Goal: Task Accomplishment & Management: Complete application form

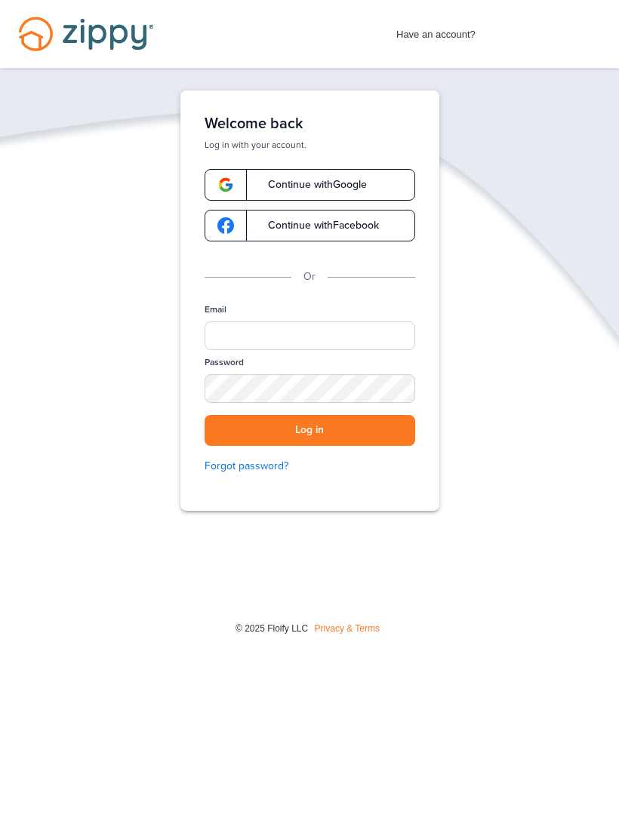
click at [292, 365] on div "Password" at bounding box center [310, 385] width 211 height 59
click at [233, 346] on input "Email" at bounding box center [310, 335] width 211 height 29
click at [309, 430] on button "Log in" at bounding box center [310, 430] width 211 height 31
click at [309, 446] on button "Log in" at bounding box center [310, 430] width 211 height 31
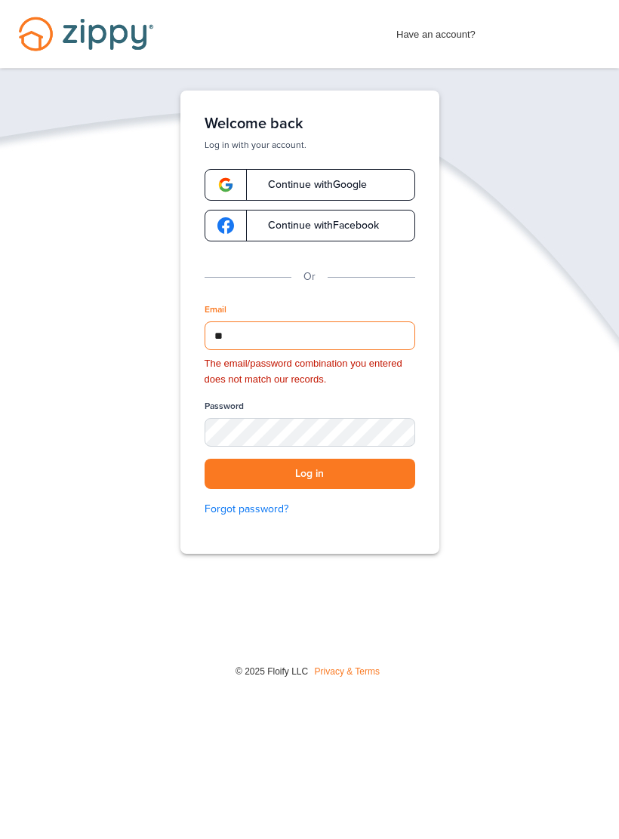
type input "*"
click at [309, 472] on button "Log in" at bounding box center [310, 474] width 211 height 31
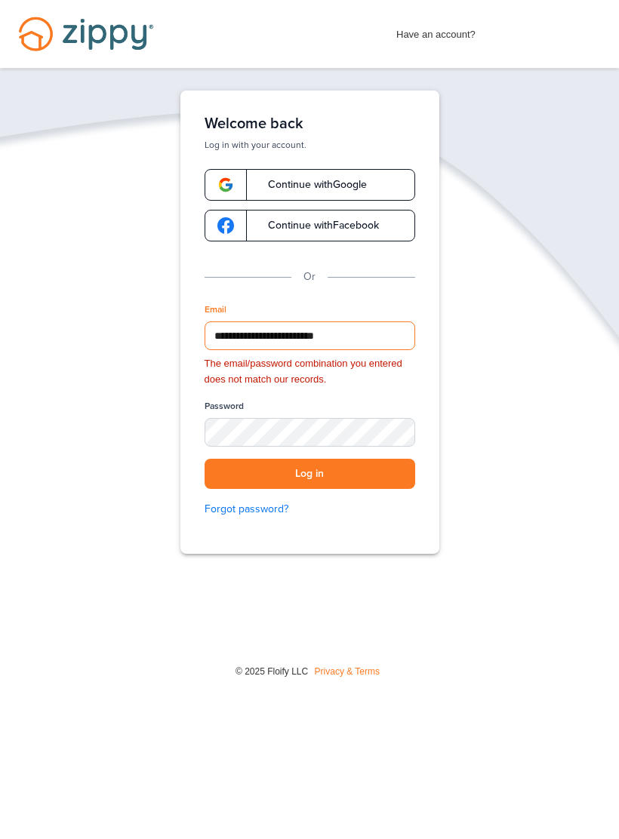
click at [309, 472] on button "Log in" at bounding box center [310, 474] width 211 height 31
type input "**********"
click at [393, 438] on div "SHOW" at bounding box center [396, 433] width 33 height 14
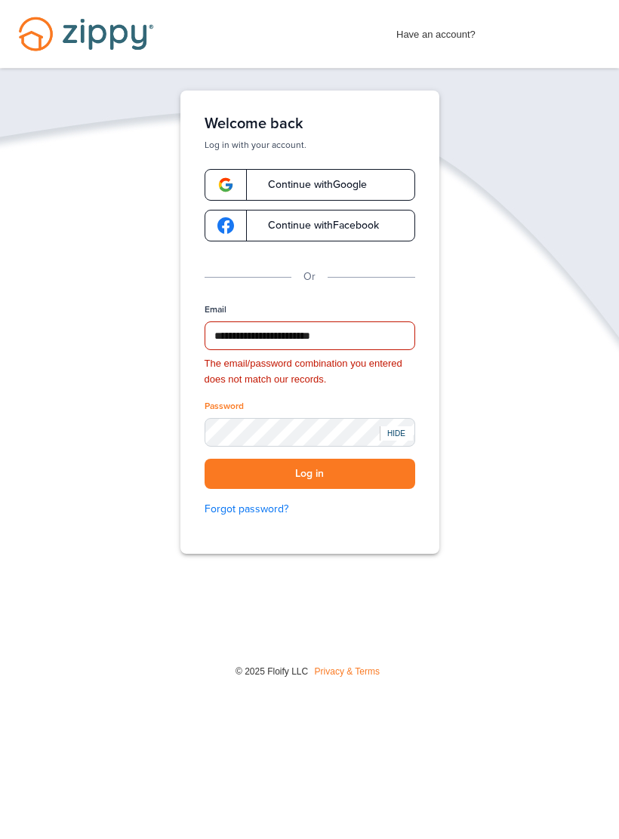
click at [388, 486] on button "Log in" at bounding box center [310, 474] width 211 height 31
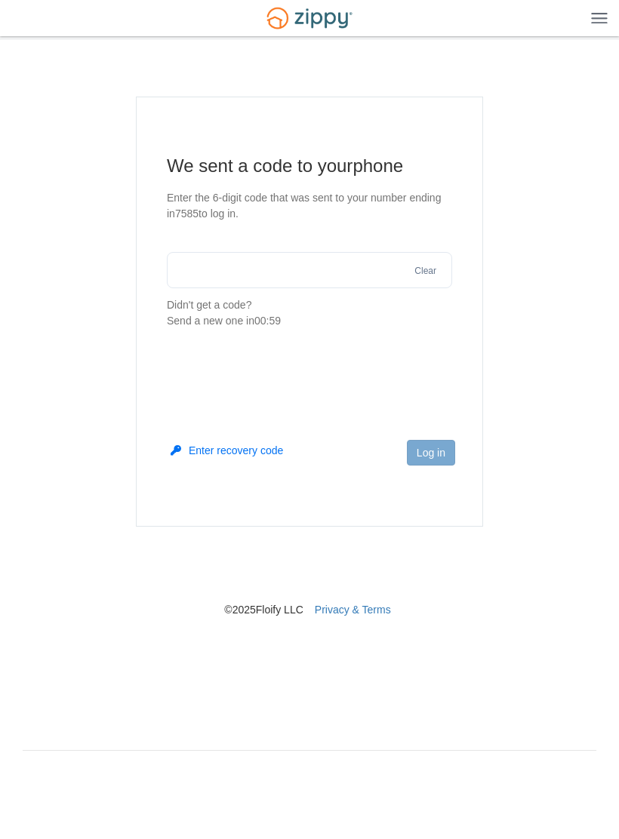
click at [343, 278] on input "text" at bounding box center [309, 270] width 285 height 36
type input "******"
click at [426, 445] on button "Log in" at bounding box center [431, 453] width 48 height 26
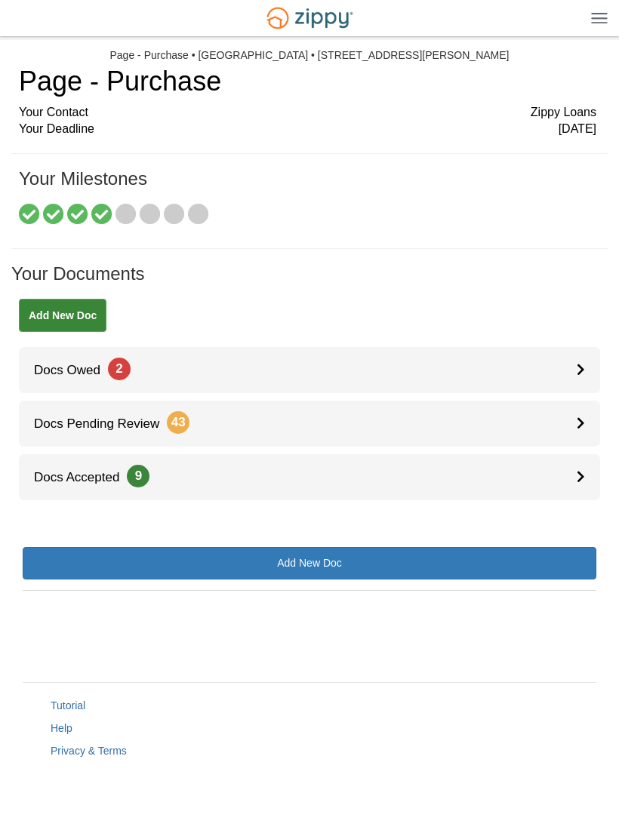
click at [74, 381] on link "Docs Owed 2" at bounding box center [309, 370] width 581 height 46
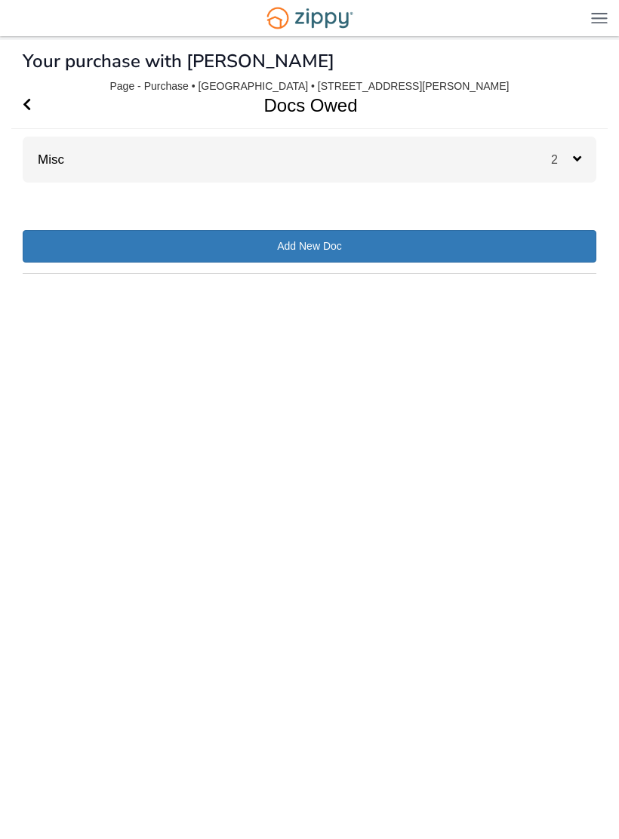
click at [51, 161] on link "Misc" at bounding box center [44, 159] width 42 height 14
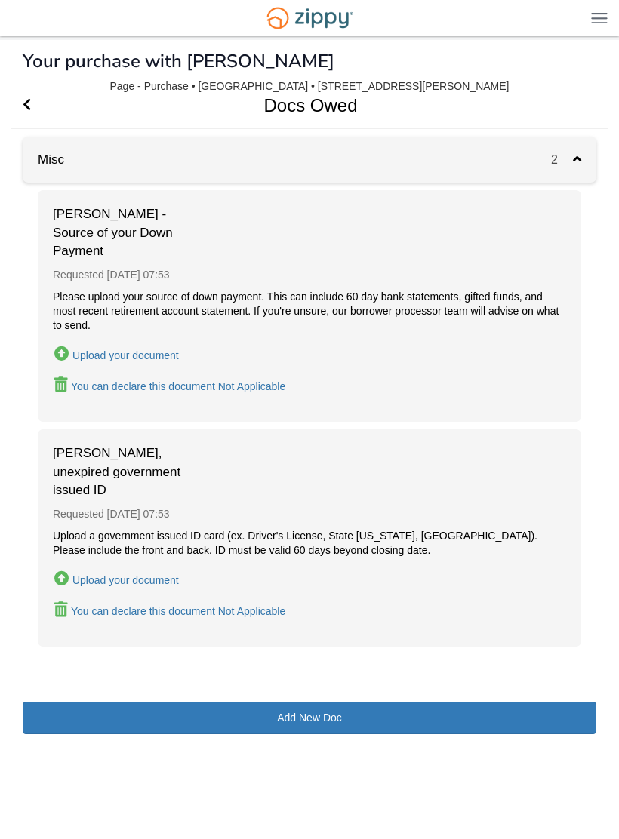
click at [98, 574] on div "Upload your document" at bounding box center [125, 580] width 106 height 12
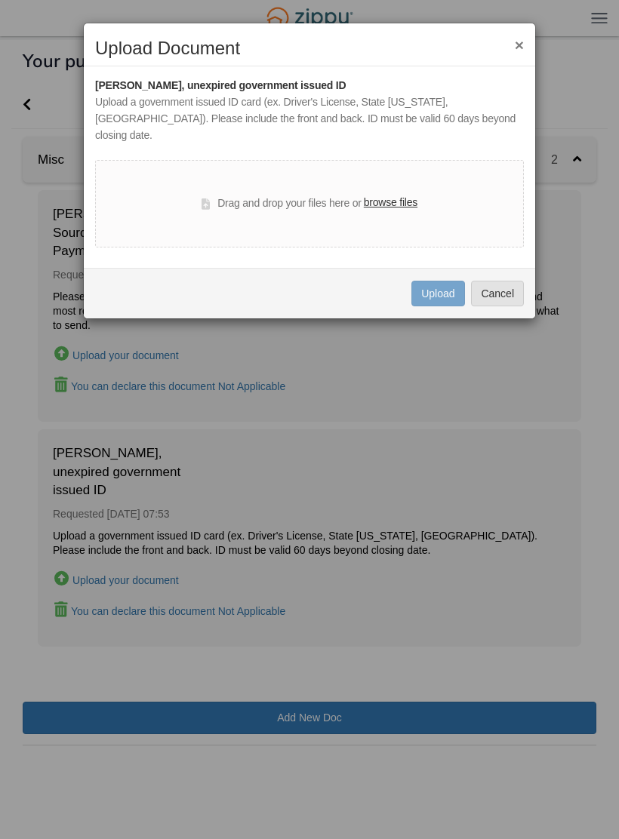
click at [385, 195] on label "browse files" at bounding box center [391, 203] width 54 height 17
click at [0, 0] on input "browse files" at bounding box center [0, 0] width 0 height 0
click at [377, 195] on label "browse files" at bounding box center [391, 203] width 54 height 17
click at [0, 0] on input "browse files" at bounding box center [0, 0] width 0 height 0
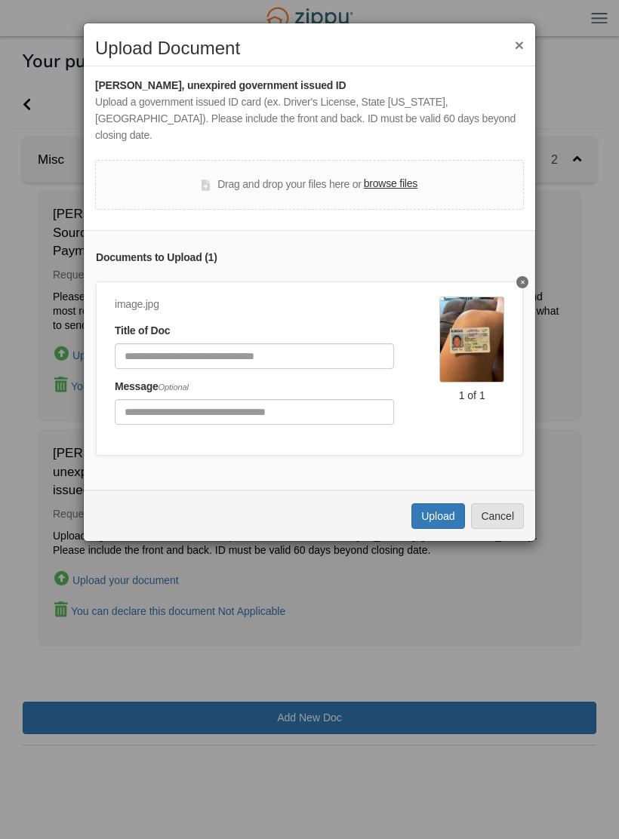
click at [521, 279] on icon "Delete undefined" at bounding box center [523, 282] width 4 height 6
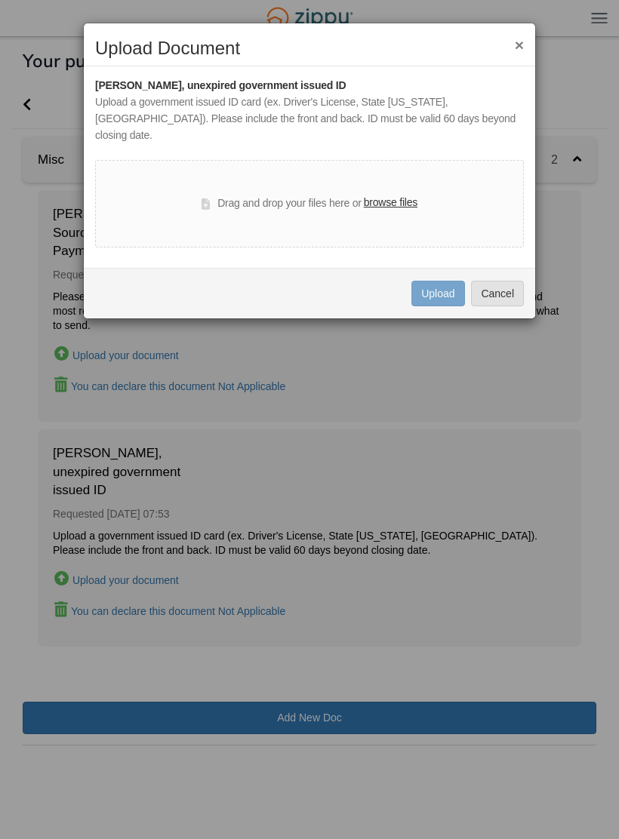
click at [395, 195] on label "browse files" at bounding box center [391, 203] width 54 height 17
click at [0, 0] on input "browse files" at bounding box center [0, 0] width 0 height 0
click at [398, 200] on div "Drag and drop your files here or browse files" at bounding box center [309, 204] width 429 height 88
click at [405, 195] on label "browse files" at bounding box center [391, 203] width 54 height 17
click at [0, 0] on input "browse files" at bounding box center [0, 0] width 0 height 0
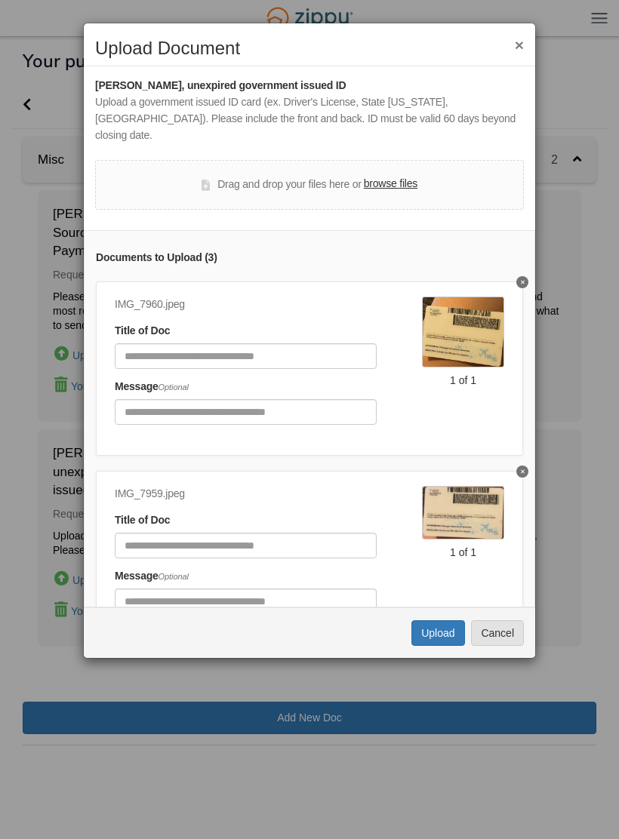
click at [512, 281] on div "IMG_7960.jpeg Title of Doc Message Optional 1 of 1" at bounding box center [309, 368] width 427 height 174
click at [524, 276] on button "Delete undefined" at bounding box center [522, 282] width 12 height 12
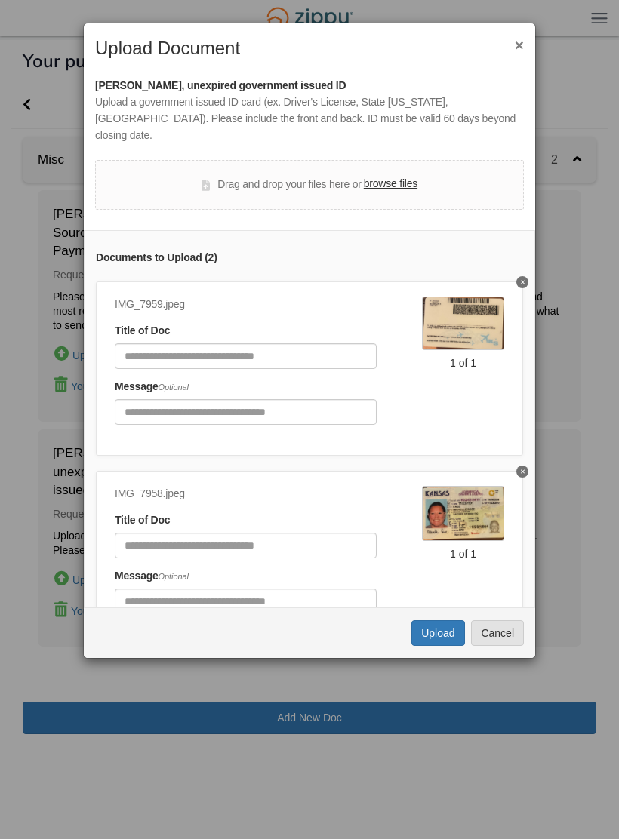
click at [445, 620] on button "Upload" at bounding box center [437, 633] width 53 height 26
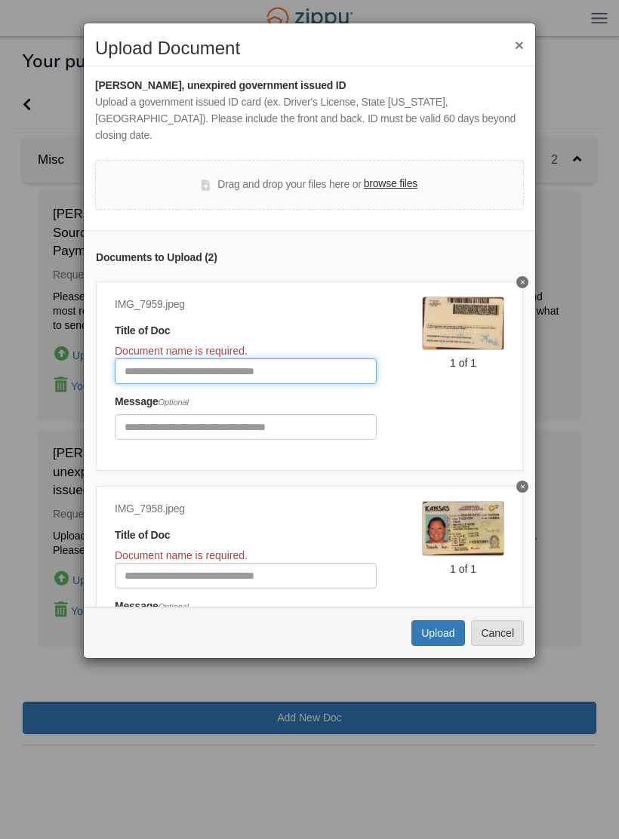
click at [283, 358] on input "Document Title" at bounding box center [246, 371] width 262 height 26
type input "**********"
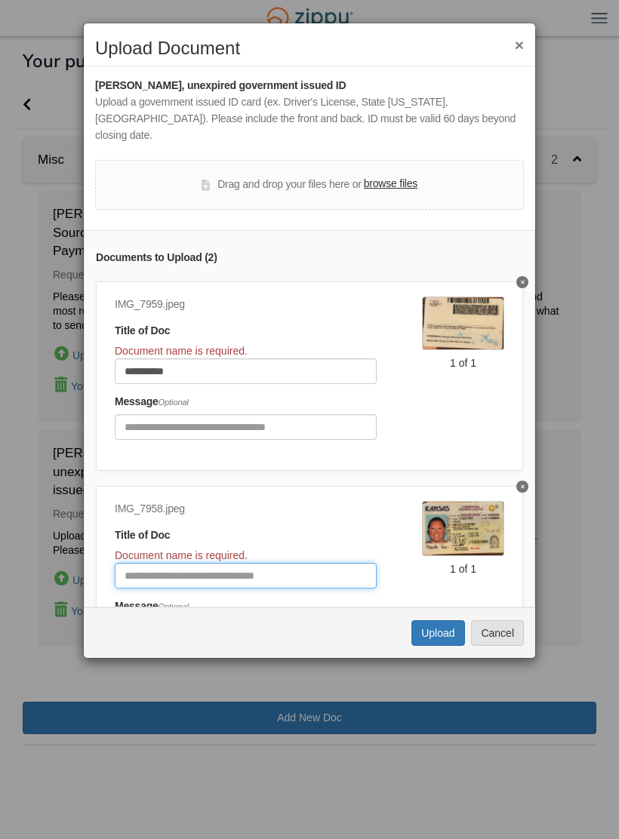
click at [162, 563] on input "Document Title" at bounding box center [246, 576] width 262 height 26
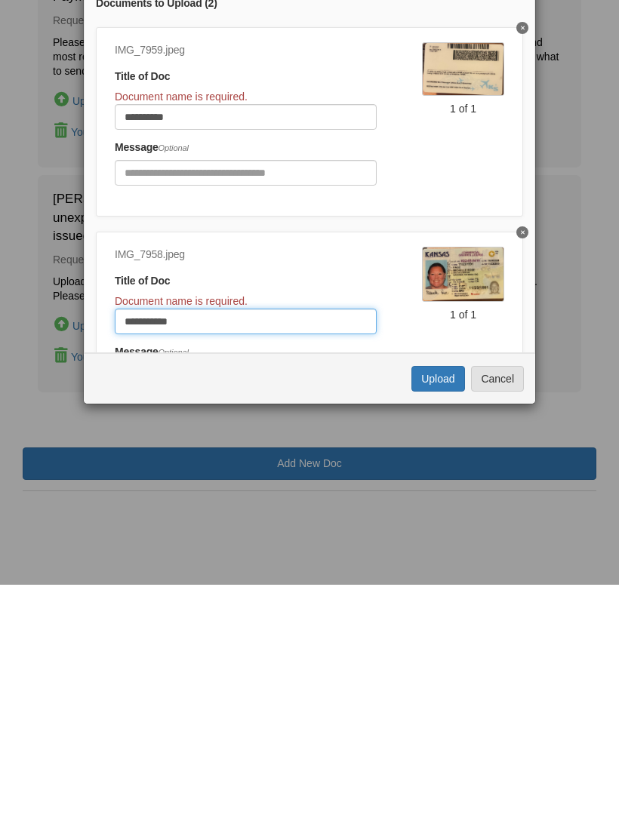
type input "**********"
click at [441, 620] on button "Upload" at bounding box center [437, 633] width 53 height 26
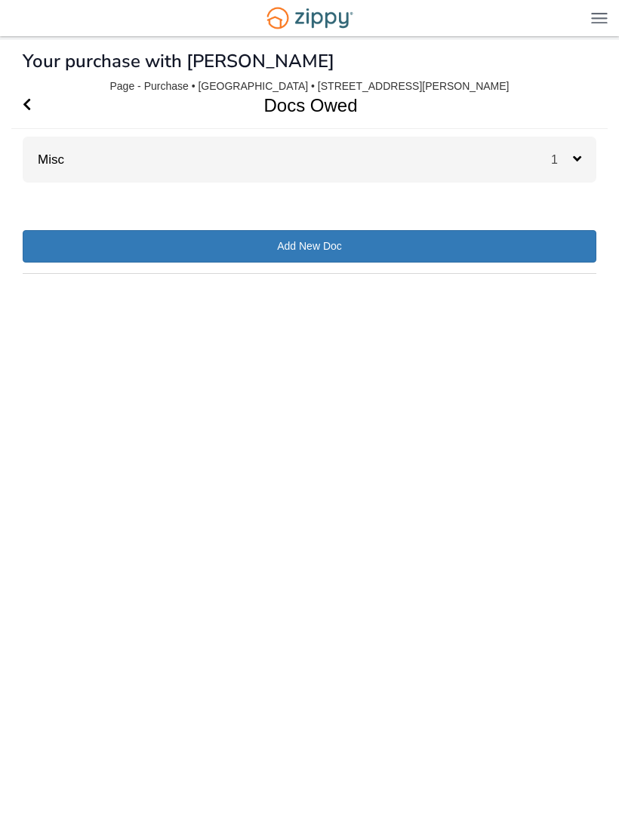
click at [575, 146] on div "1" at bounding box center [573, 160] width 45 height 46
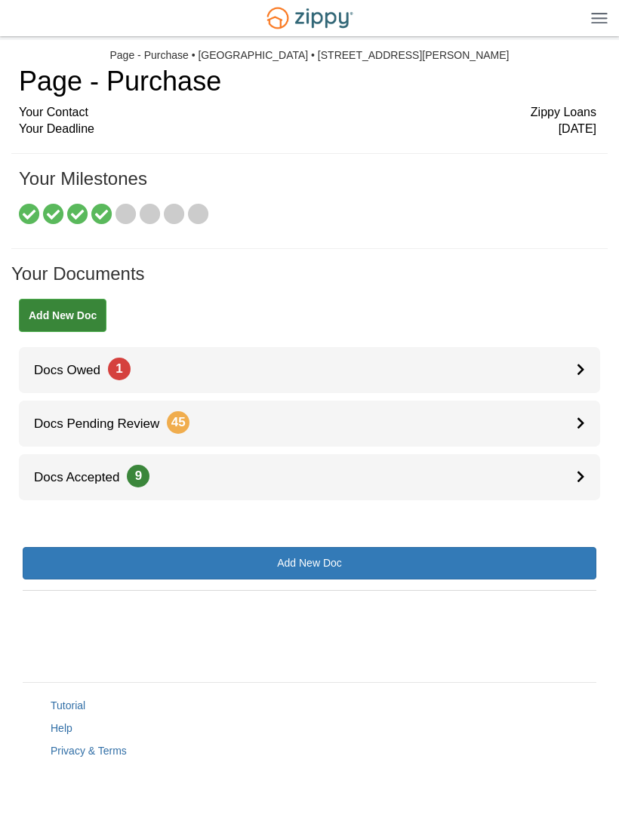
click at [145, 371] on link "Docs Owed 1" at bounding box center [309, 370] width 581 height 46
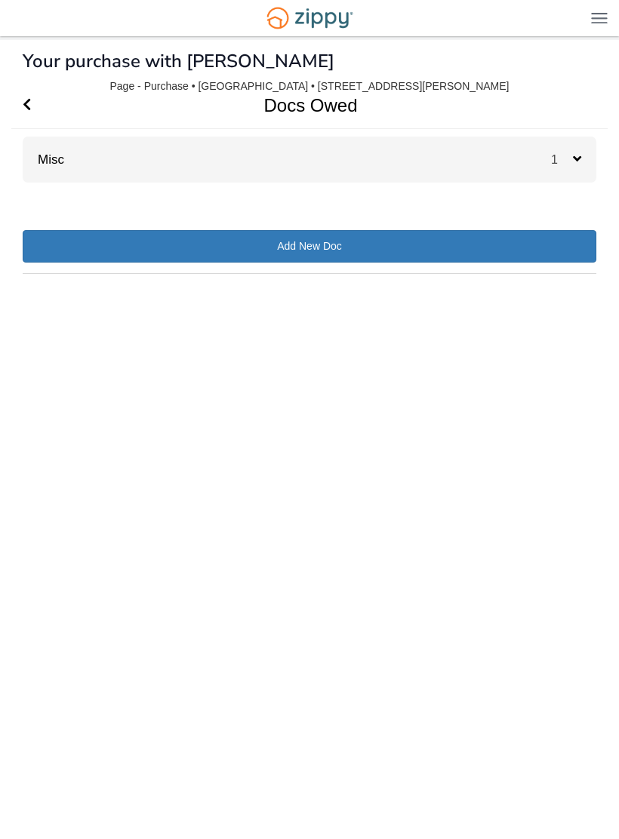
click at [368, 174] on div "Misc 1" at bounding box center [310, 160] width 574 height 46
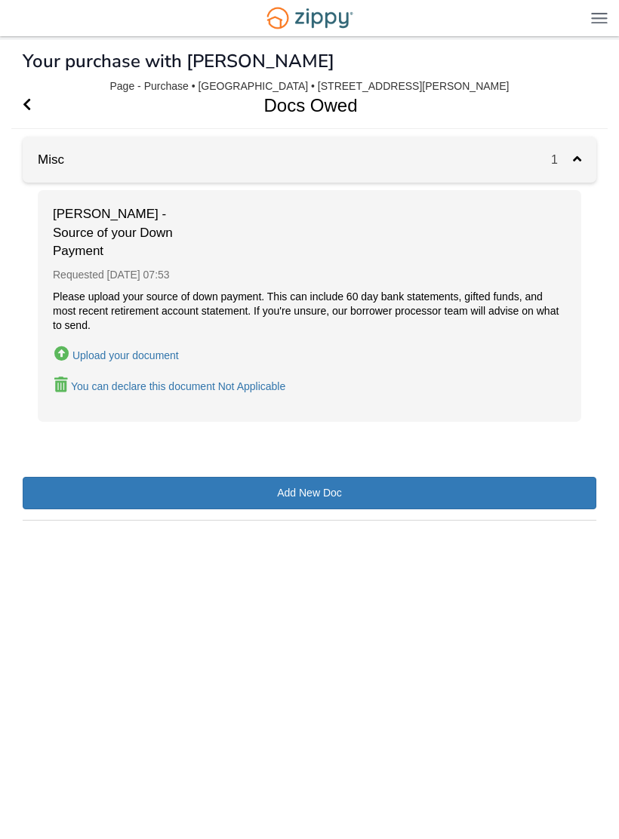
click at [45, 111] on h1 "Docs Owed" at bounding box center [300, 105] width 579 height 46
click at [27, 97] on span "Go Back" at bounding box center [27, 105] width 8 height 46
click at [29, 109] on icon "Go Back" at bounding box center [27, 104] width 8 height 14
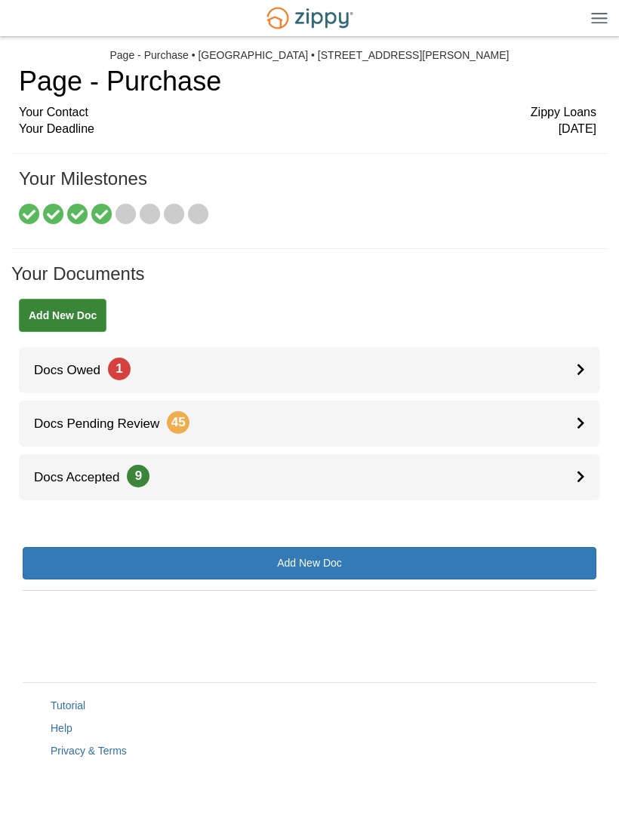
click at [206, 481] on link "Docs Accepted 9" at bounding box center [309, 477] width 581 height 46
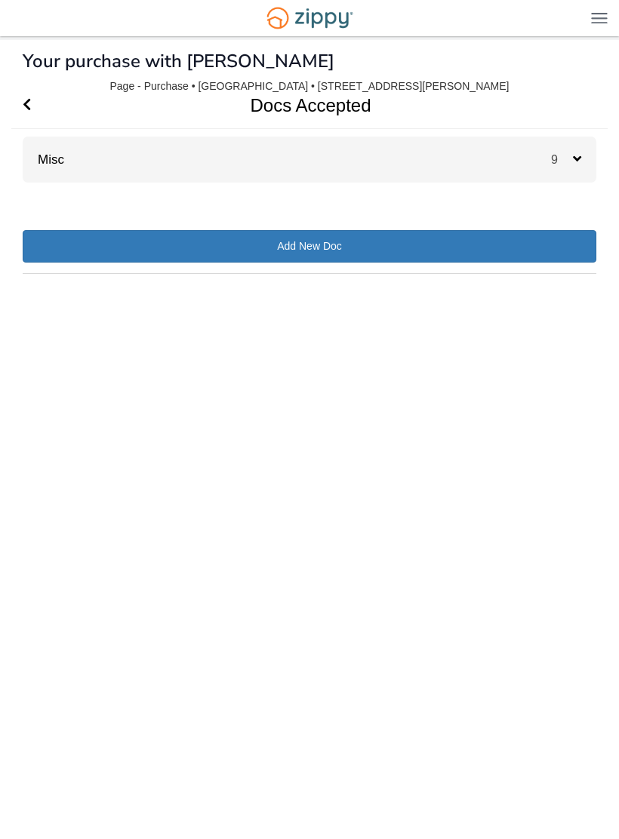
click at [524, 155] on div "Misc 9" at bounding box center [310, 160] width 574 height 46
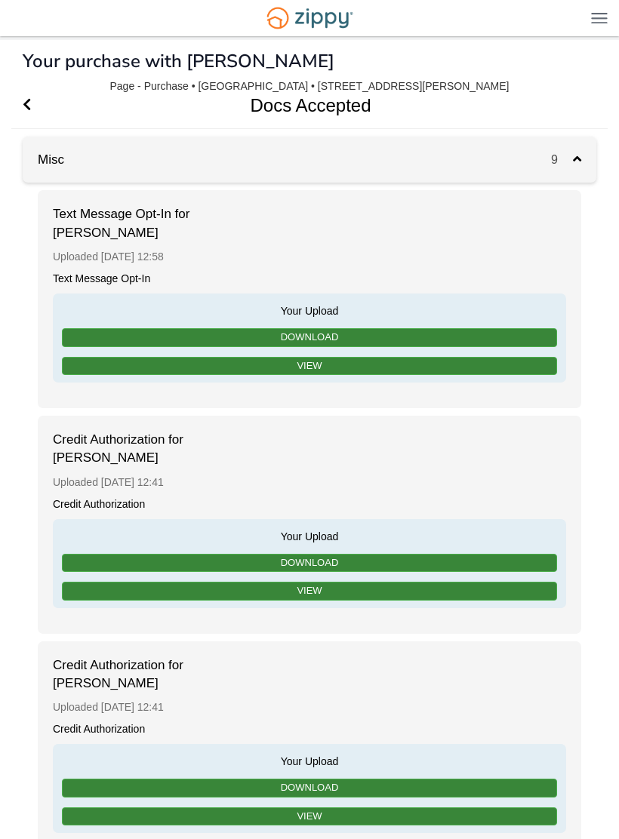
click at [30, 106] on icon "Go Back" at bounding box center [27, 104] width 8 height 14
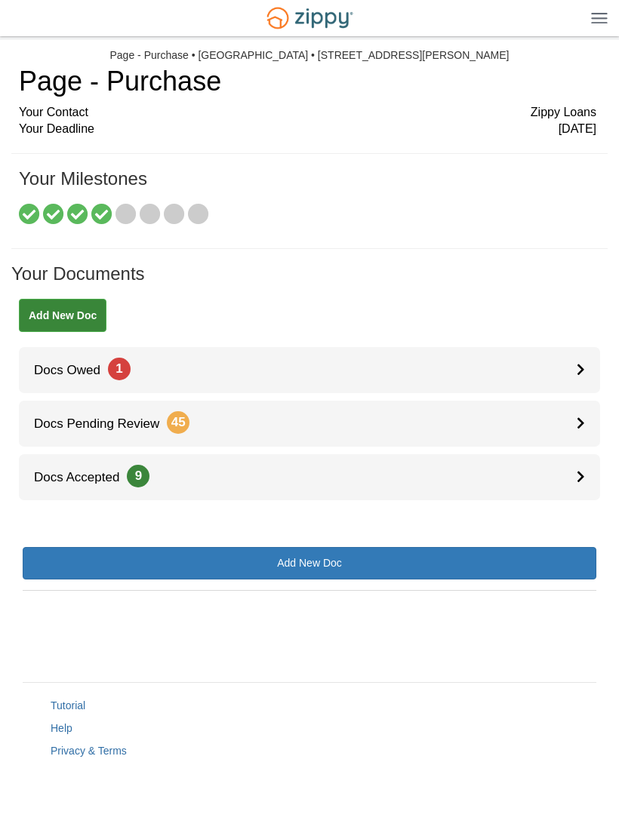
click at [180, 416] on span "45" at bounding box center [178, 422] width 23 height 23
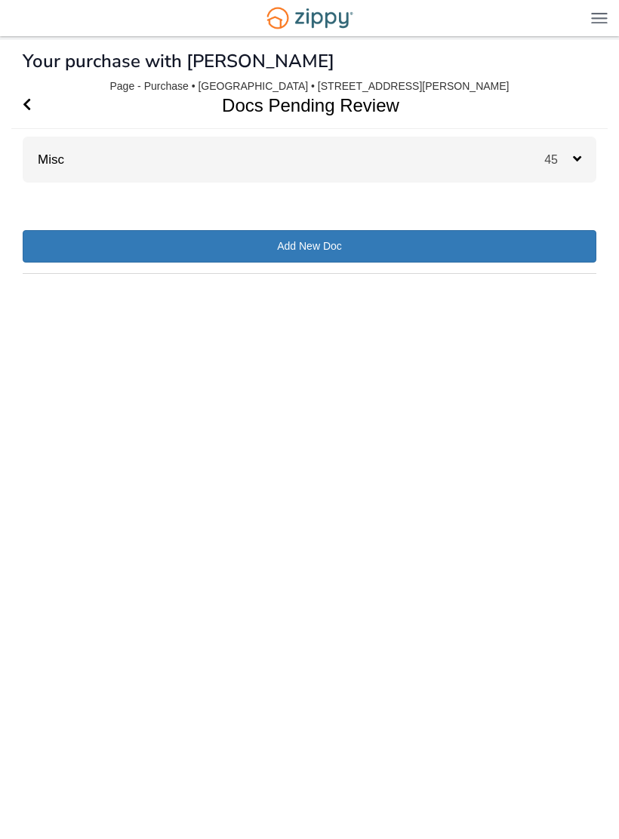
click at [325, 180] on div "Misc 45" at bounding box center [310, 160] width 574 height 46
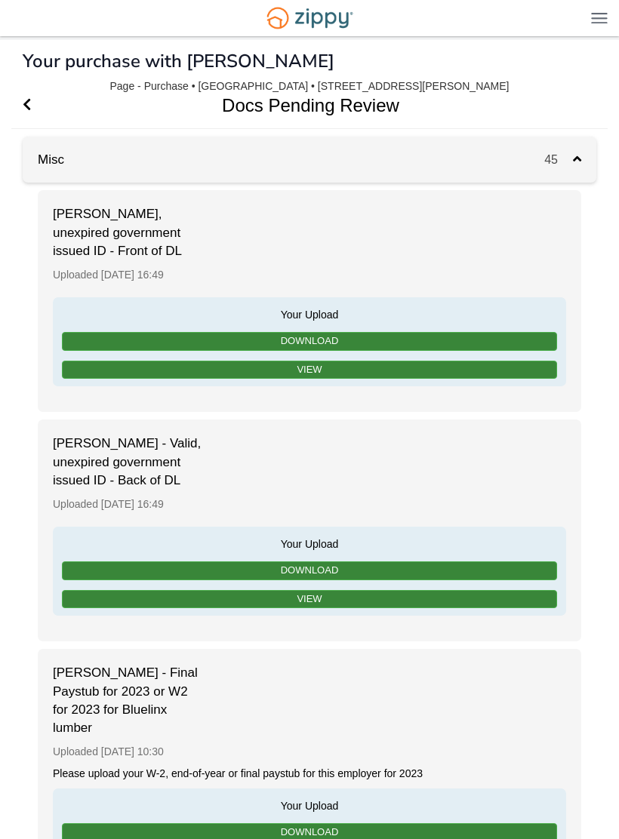
click at [591, 13] on img at bounding box center [599, 17] width 17 height 11
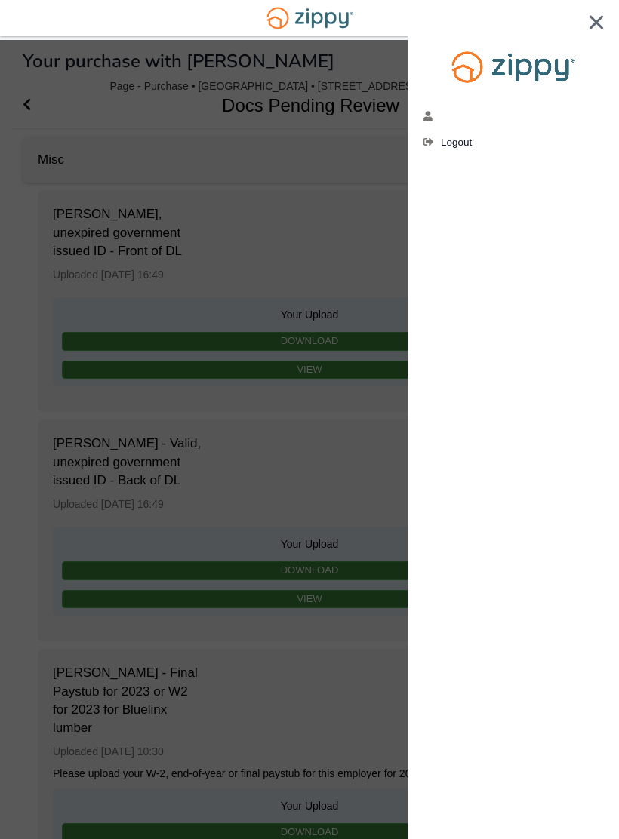
click at [85, 107] on div at bounding box center [309, 419] width 619 height 839
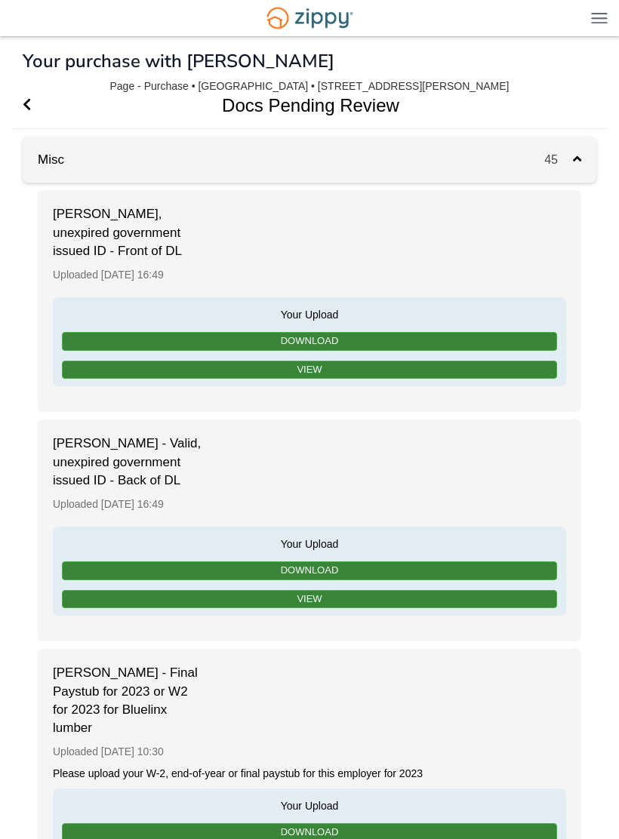
click at [29, 96] on span "Go Back" at bounding box center [27, 105] width 8 height 46
